Goal: Navigation & Orientation: Find specific page/section

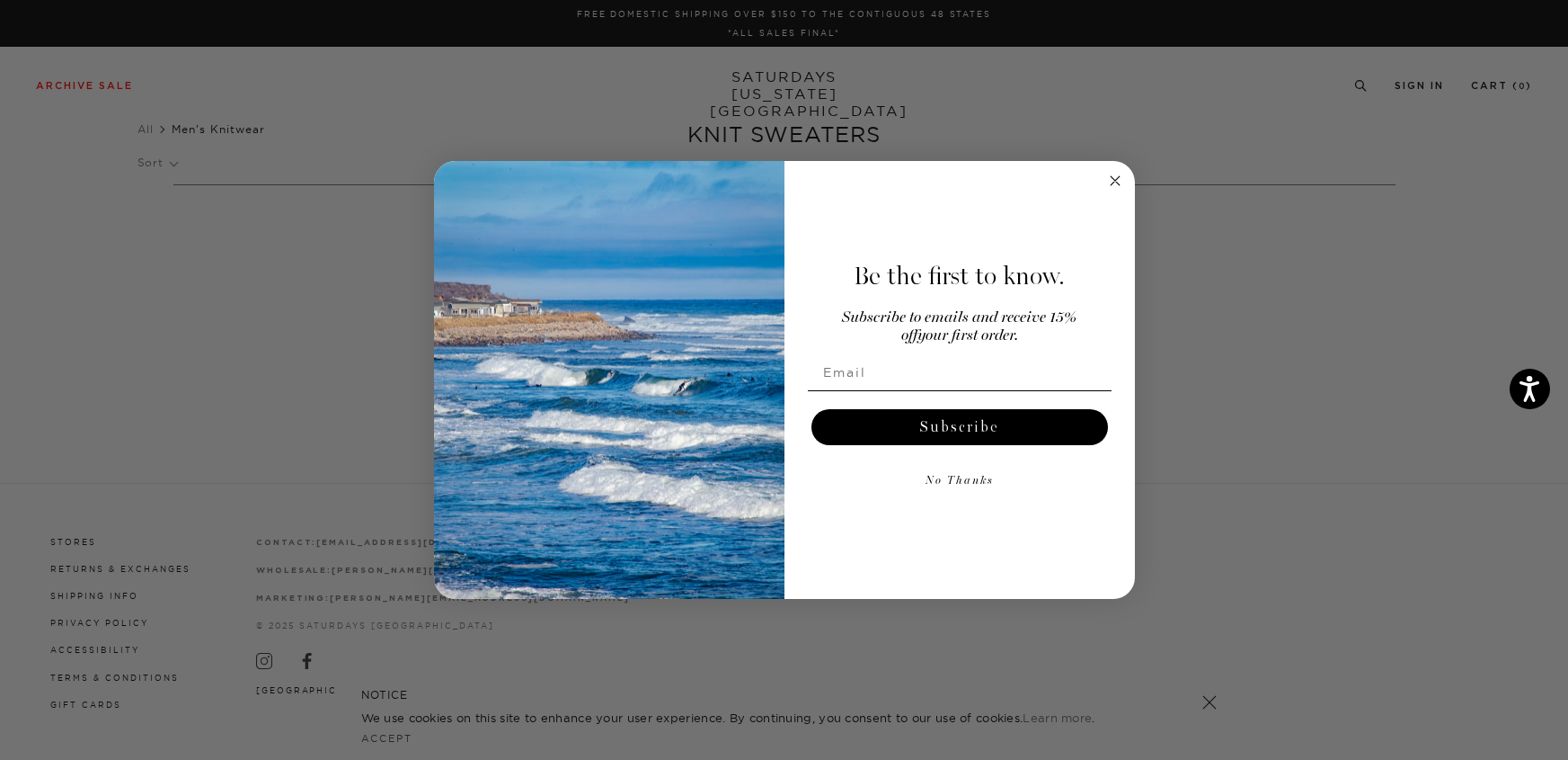
click at [1123, 179] on circle "Close dialog" at bounding box center [1114, 180] width 20 height 20
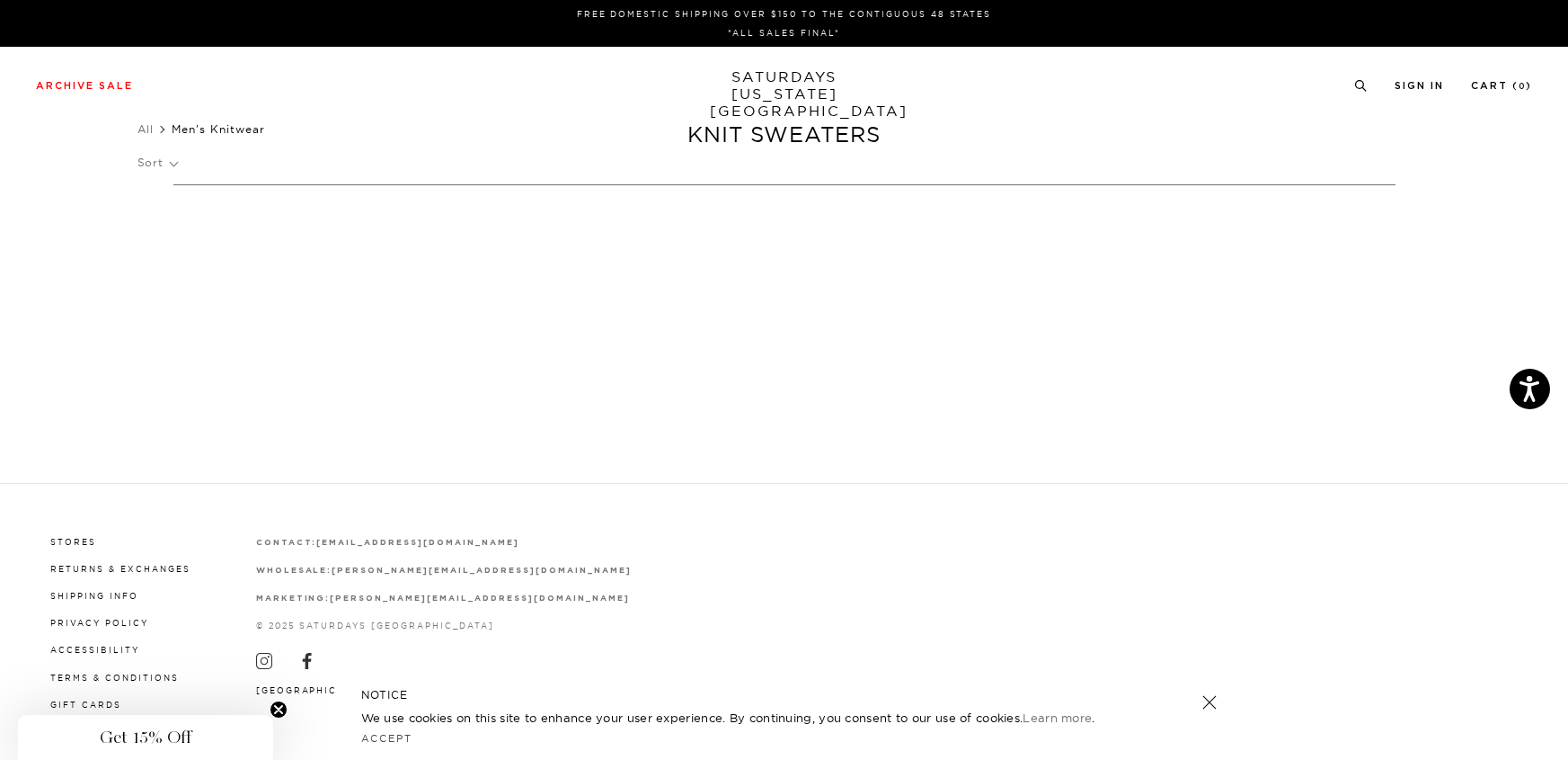
click at [773, 75] on link "SATURDAYS NEW YORK CITY" at bounding box center [784, 93] width 148 height 52
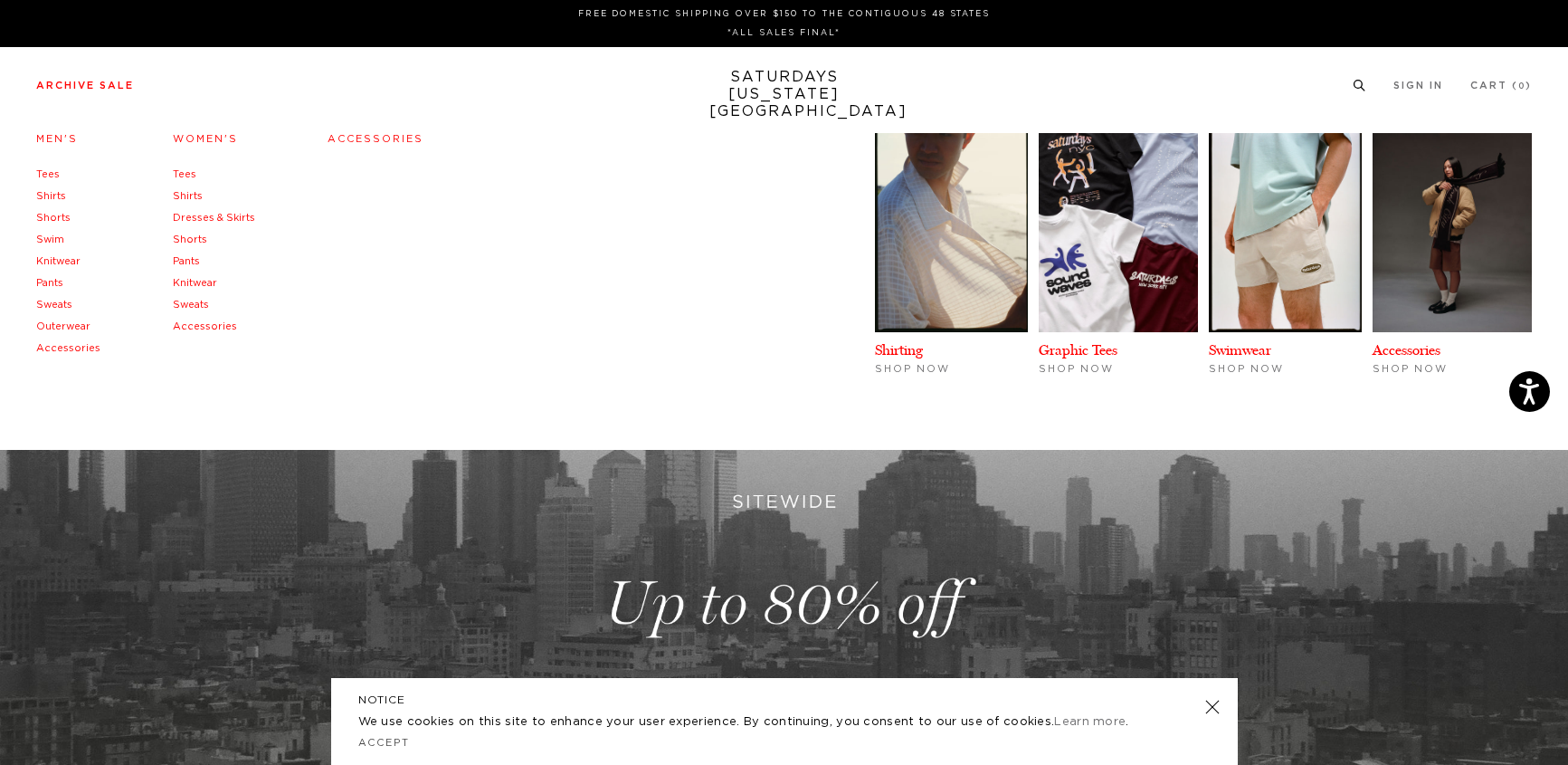
click at [58, 262] on link "Knitwear" at bounding box center [58, 261] width 44 height 10
